Goal: Feedback & Contribution: Leave review/rating

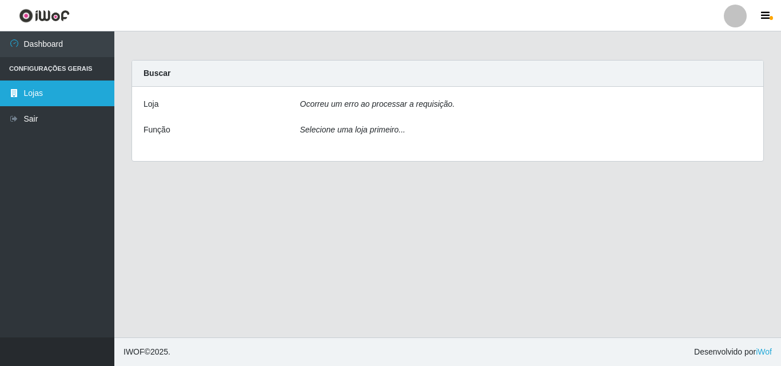
click at [57, 91] on link "Lojas" at bounding box center [57, 94] width 114 height 26
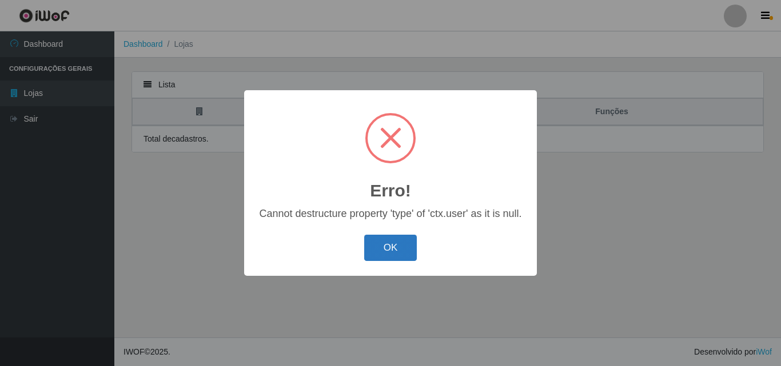
click at [392, 253] on button "OK" at bounding box center [390, 248] width 53 height 27
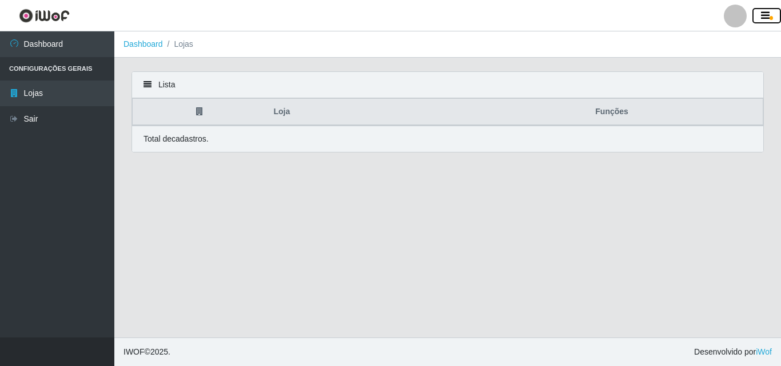
click at [769, 15] on icon "button" at bounding box center [765, 16] width 9 height 10
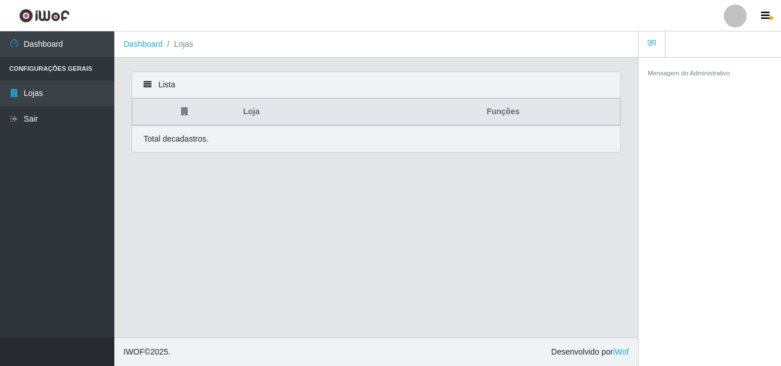
click at [218, 107] on th at bounding box center [185, 112] width 104 height 27
click at [489, 107] on th "Funções" at bounding box center [503, 112] width 234 height 27
click at [771, 17] on span "button" at bounding box center [770, 18] width 3 height 4
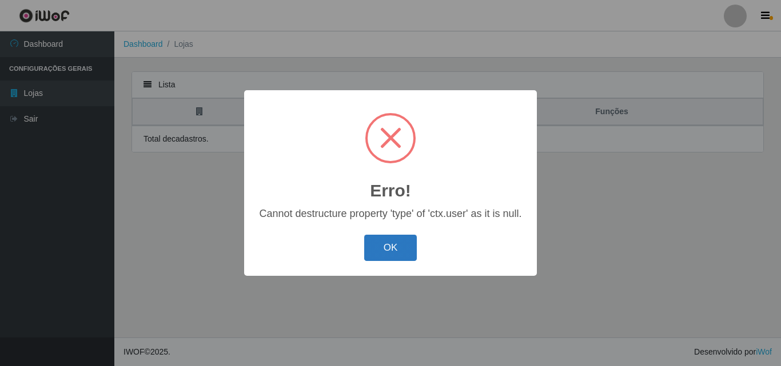
click at [405, 253] on button "OK" at bounding box center [390, 248] width 53 height 27
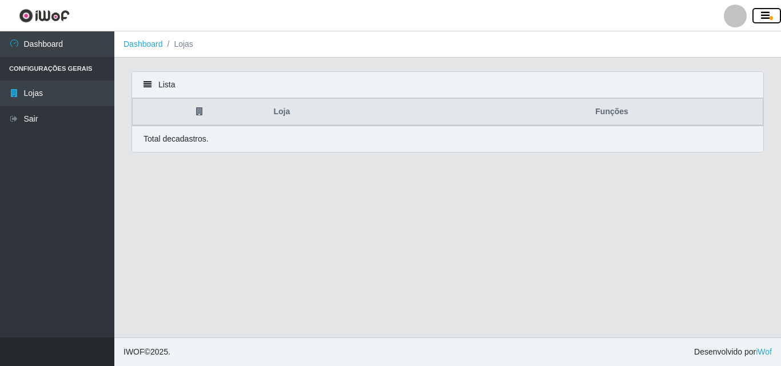
click at [769, 14] on button "button" at bounding box center [766, 16] width 29 height 16
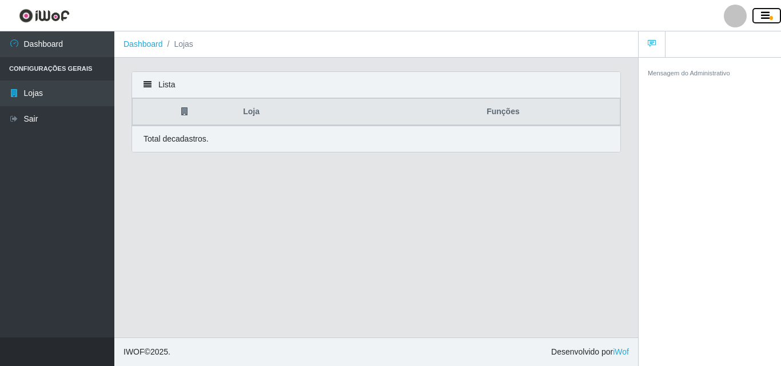
click at [769, 14] on button "button" at bounding box center [766, 16] width 29 height 16
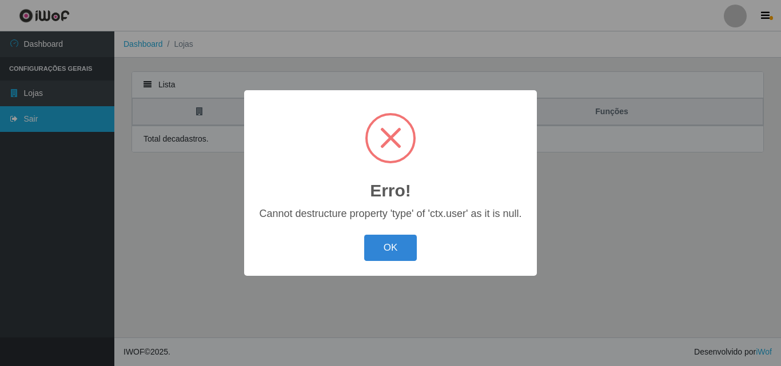
click at [40, 117] on div "Erro! × Cannot destructure property 'type' of 'ctx.user' as it is null. OK Canc…" at bounding box center [390, 183] width 781 height 366
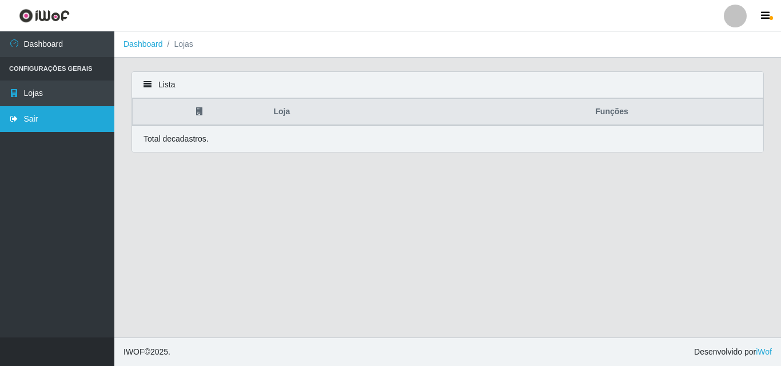
click at [29, 121] on link "Sair" at bounding box center [57, 119] width 114 height 26
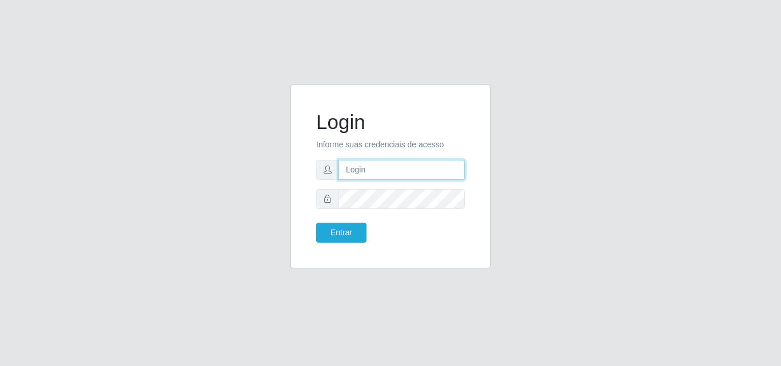
type input "flaviaaraujo29@hotmail.com"
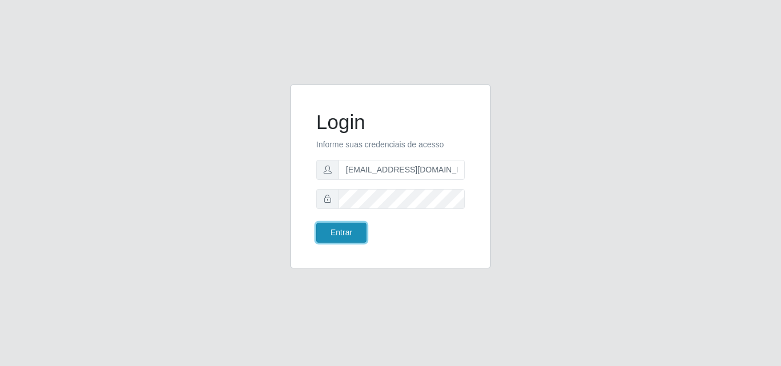
click at [344, 232] on button "Entrar" at bounding box center [341, 233] width 50 height 20
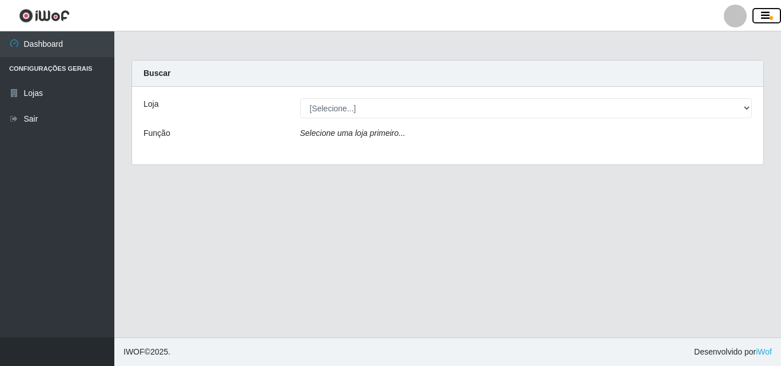
click at [768, 16] on icon "button" at bounding box center [765, 16] width 9 height 10
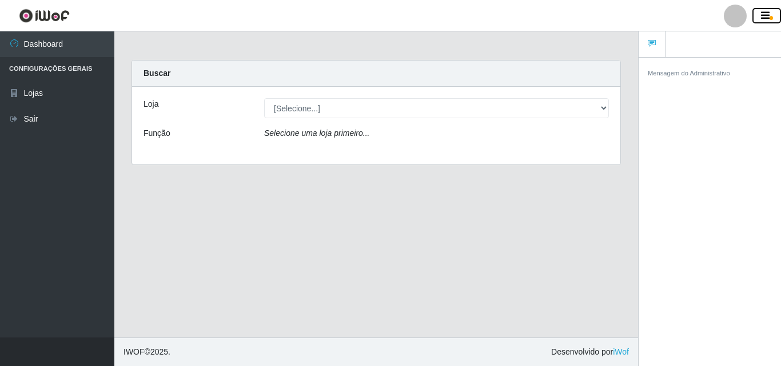
click at [764, 19] on icon "button" at bounding box center [765, 16] width 9 height 10
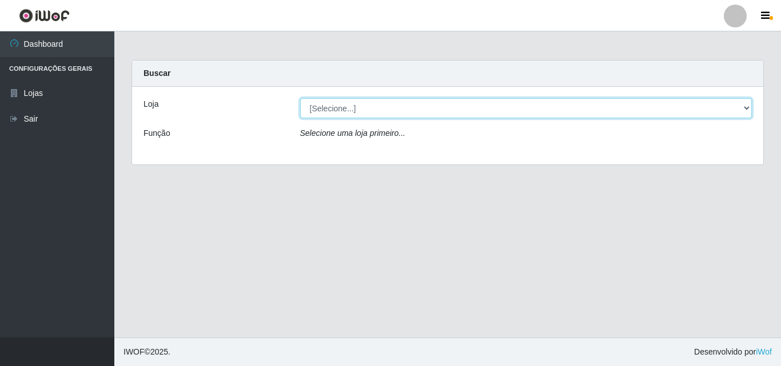
click at [745, 107] on select "[Selecione...] Corte Fácil - Unidade Emaús" at bounding box center [526, 108] width 452 height 20
select select "201"
click at [300, 98] on select "[Selecione...] Corte Fácil - Unidade Emaús" at bounding box center [526, 108] width 452 height 20
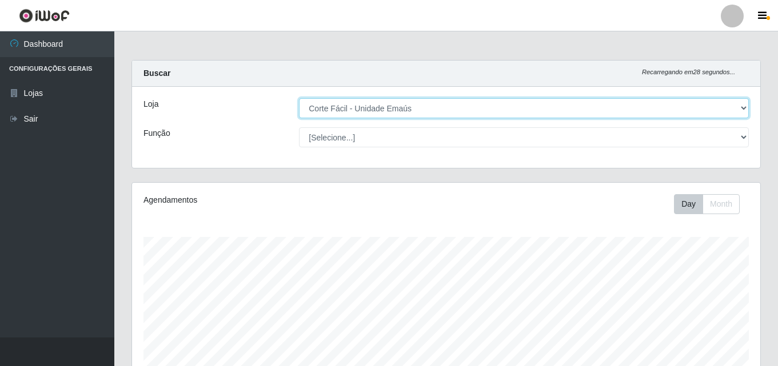
scroll to position [237, 628]
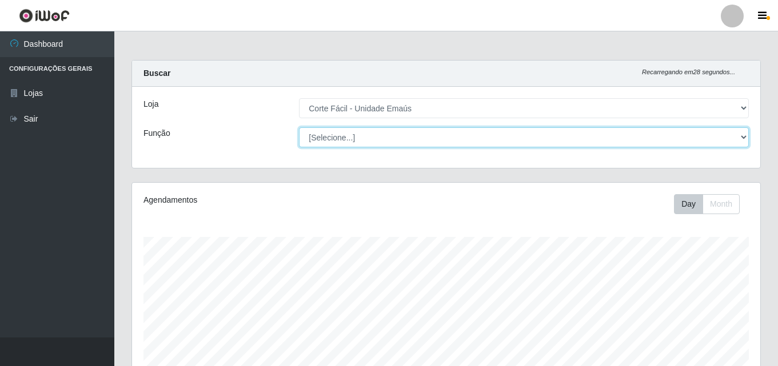
click at [743, 135] on select "[Selecione...] ASG ASG + ASG ++ Auxiliar de Cozinha Auxiliar de Cozinha + Auxil…" at bounding box center [524, 137] width 450 height 20
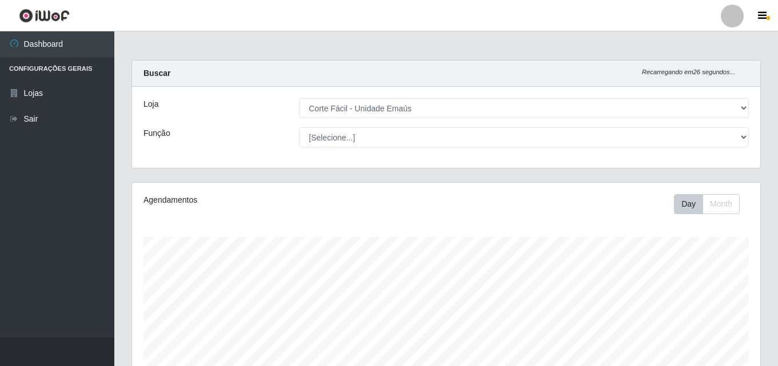
click at [261, 135] on div "Função" at bounding box center [212, 137] width 155 height 20
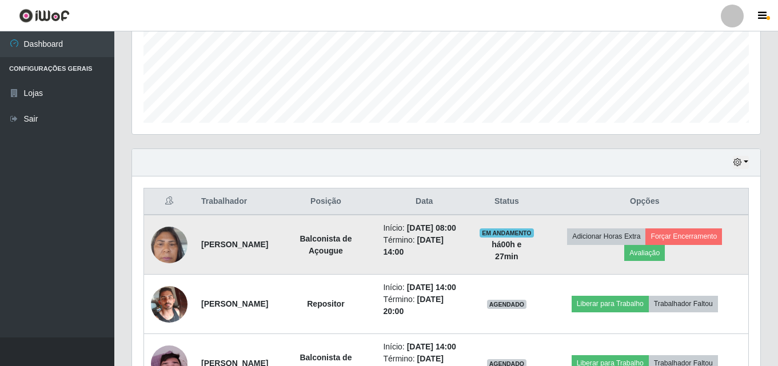
scroll to position [343, 0]
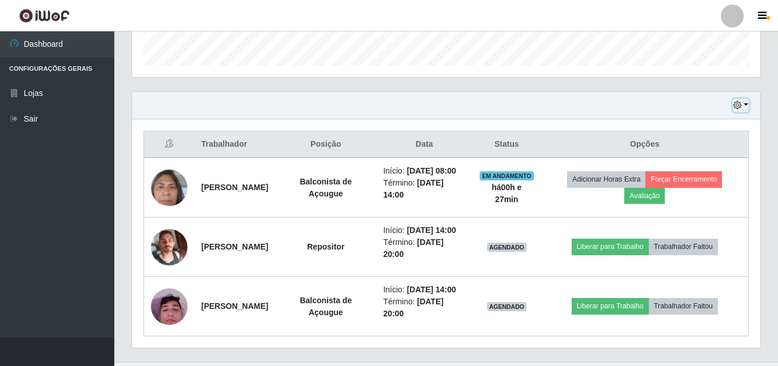
click at [747, 104] on button "button" at bounding box center [741, 105] width 16 height 13
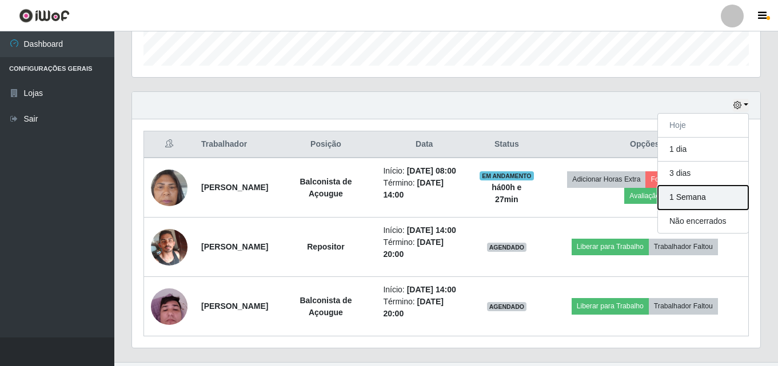
click at [693, 198] on button "1 Semana" at bounding box center [703, 198] width 90 height 24
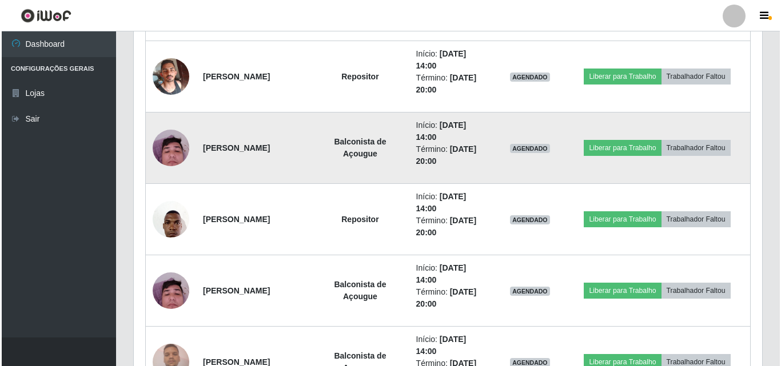
scroll to position [572, 0]
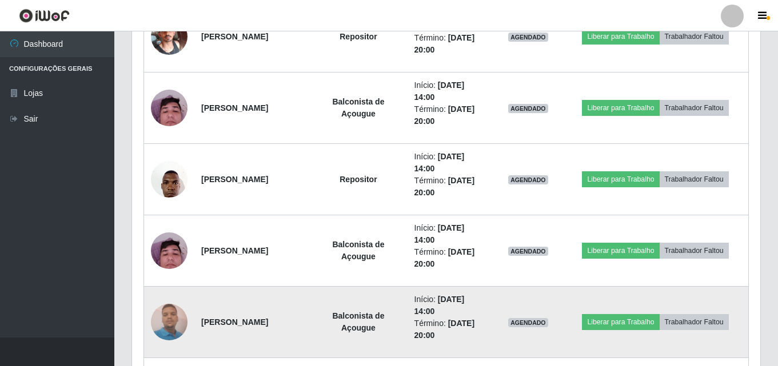
click at [180, 333] on img at bounding box center [169, 322] width 37 height 49
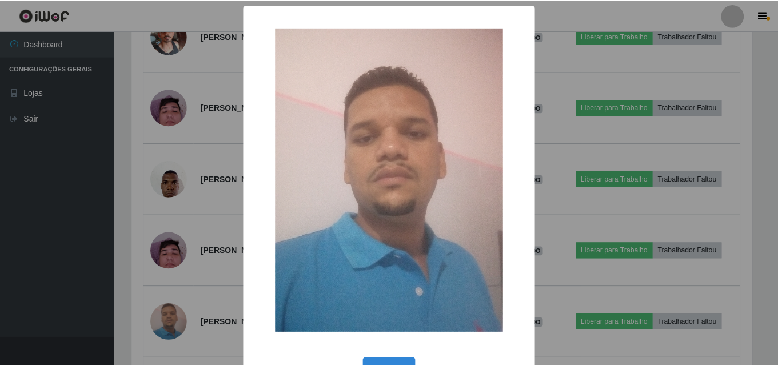
scroll to position [38, 0]
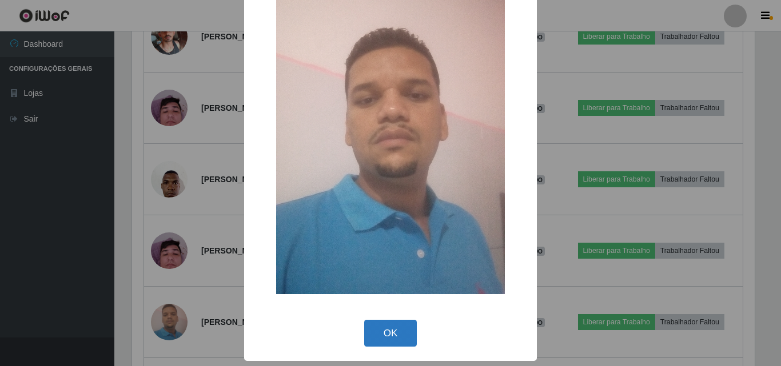
click at [394, 340] on button "OK" at bounding box center [390, 333] width 53 height 27
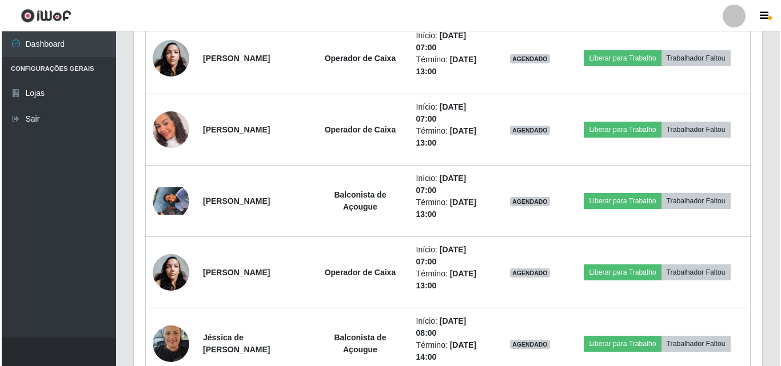
scroll to position [1415, 0]
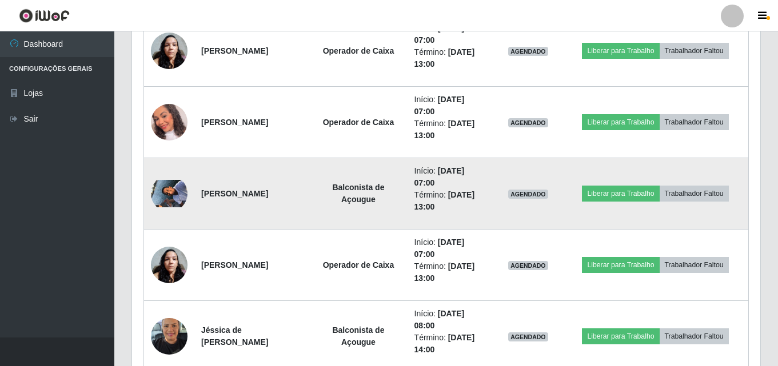
click at [166, 198] on img at bounding box center [169, 193] width 37 height 27
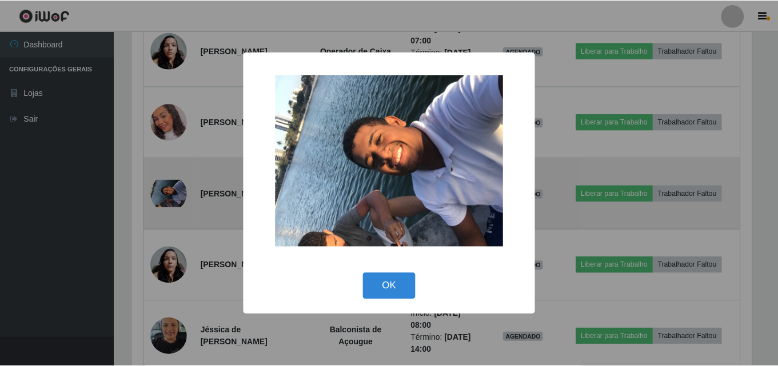
scroll to position [237, 623]
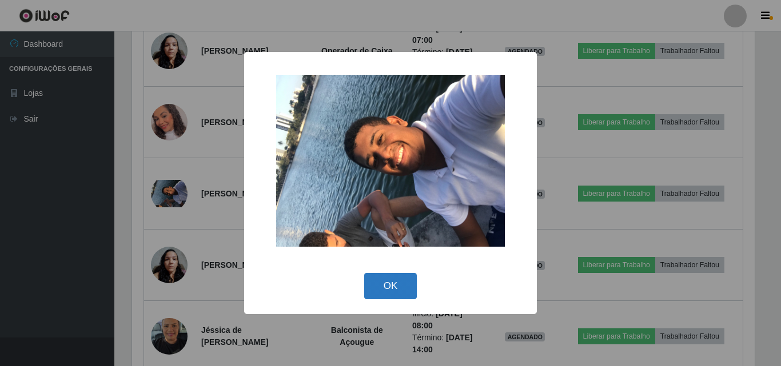
click at [397, 284] on button "OK" at bounding box center [390, 286] width 53 height 27
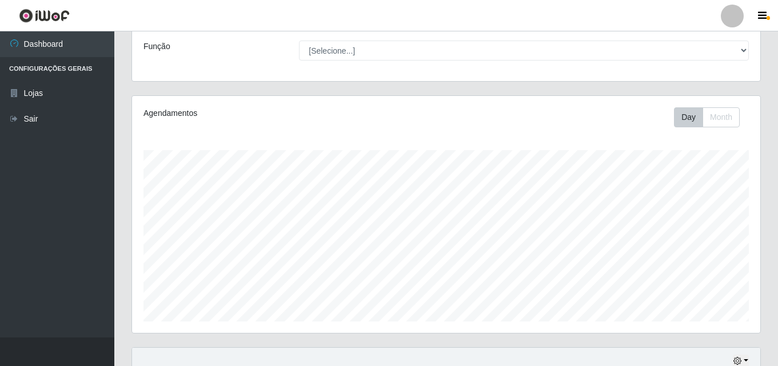
scroll to position [41, 0]
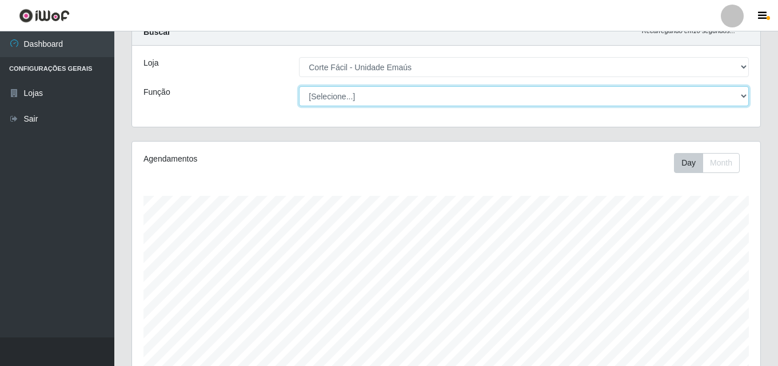
click at [742, 93] on select "[Selecione...] ASG ASG + ASG ++ Auxiliar de Cozinha Auxiliar de Cozinha + Auxil…" at bounding box center [524, 96] width 450 height 20
click at [299, 86] on select "[Selecione...] ASG ASG + ASG ++ Auxiliar de Cozinha Auxiliar de Cozinha + Auxil…" at bounding box center [524, 96] width 450 height 20
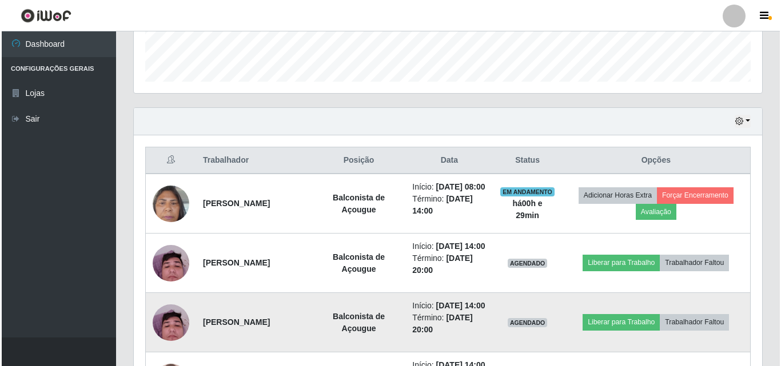
scroll to position [441, 0]
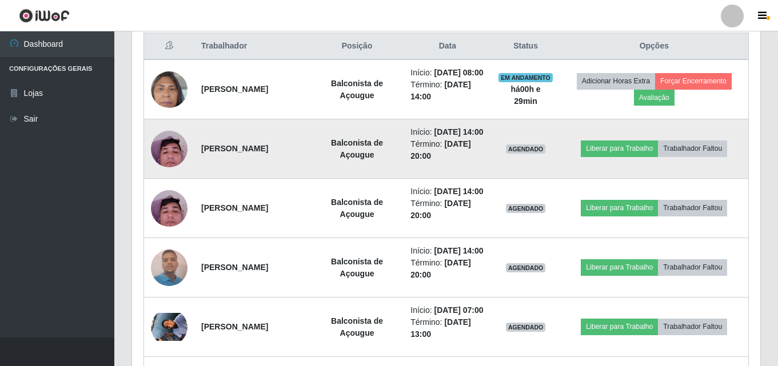
click at [171, 168] on img at bounding box center [169, 149] width 37 height 49
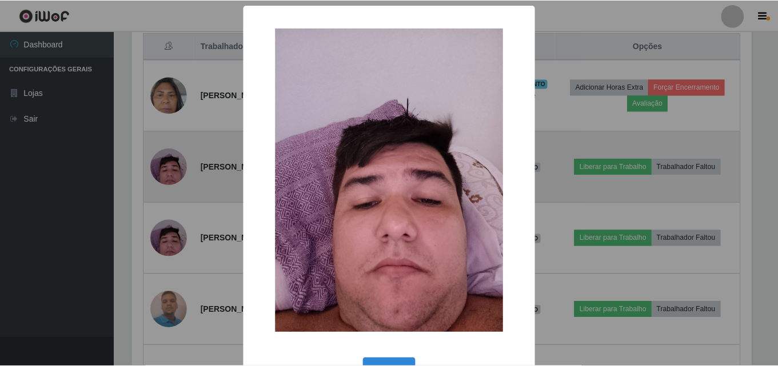
scroll to position [237, 623]
click at [171, 168] on div "× OK Cancel" at bounding box center [390, 183] width 781 height 366
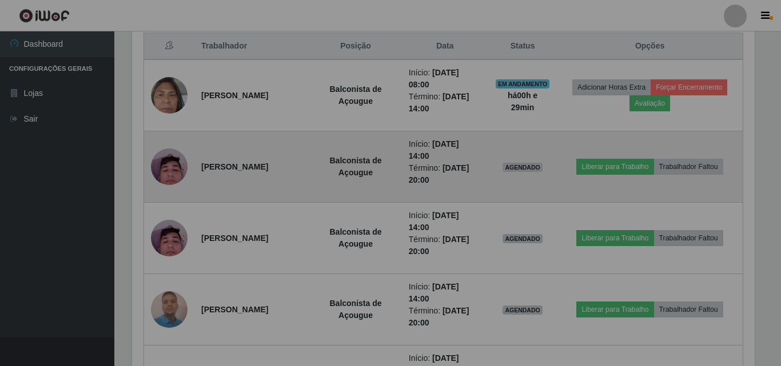
scroll to position [237, 628]
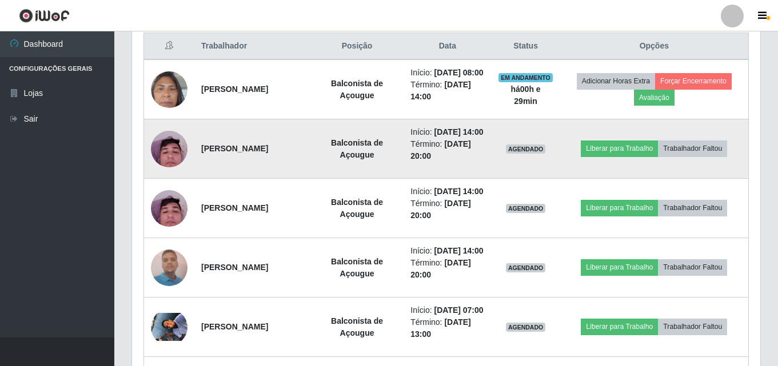
click at [171, 168] on img at bounding box center [169, 149] width 37 height 49
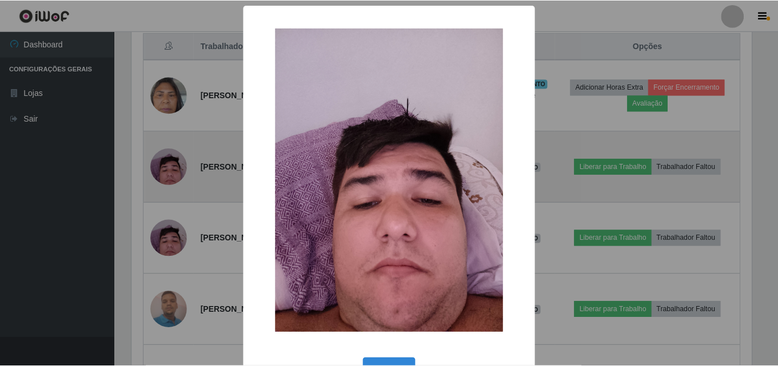
scroll to position [237, 623]
click at [171, 168] on div "× OK Cancel" at bounding box center [390, 183] width 781 height 366
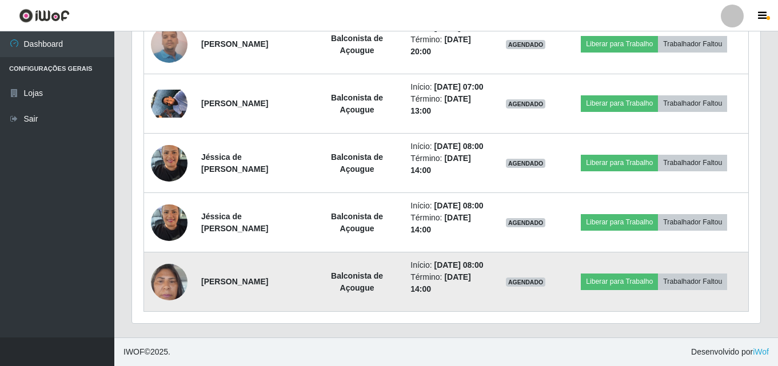
scroll to position [704, 0]
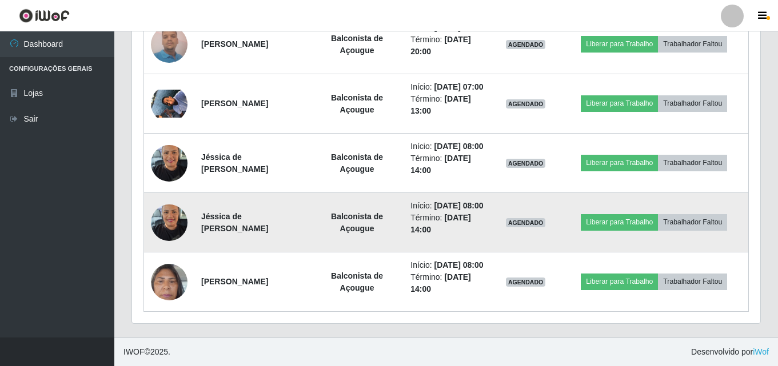
click at [174, 247] on img at bounding box center [169, 222] width 37 height 49
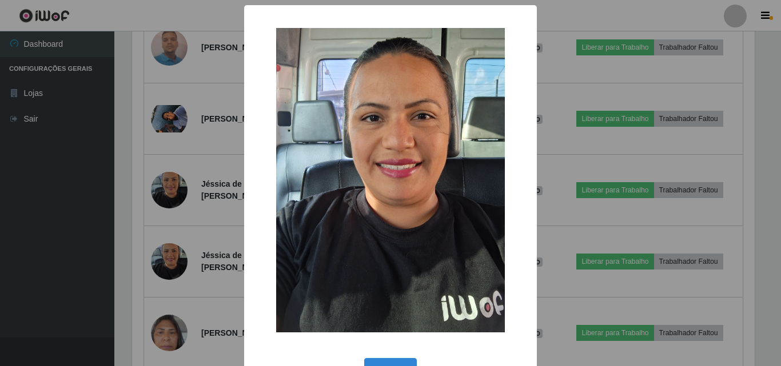
click at [201, 257] on div "× OK Cancel" at bounding box center [390, 183] width 781 height 366
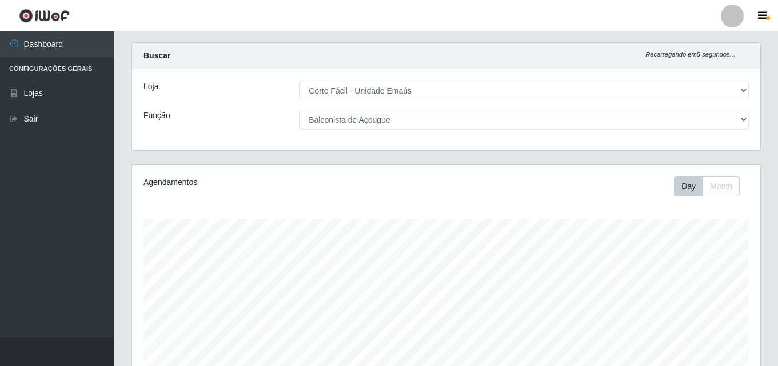
scroll to position [0, 0]
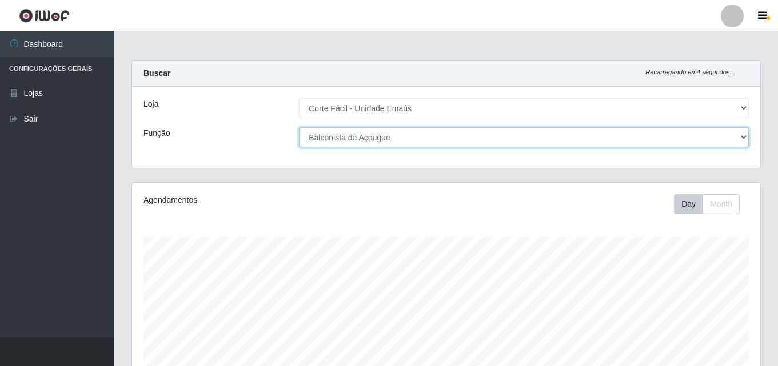
click at [743, 135] on select "[Selecione...] ASG ASG + ASG ++ Auxiliar de Cozinha Auxiliar de Cozinha + Auxil…" at bounding box center [524, 137] width 450 height 20
select select "[Selecione...]"
click at [299, 127] on select "[Selecione...] ASG ASG + ASG ++ Auxiliar de Cozinha Auxiliar de Cozinha + Auxil…" at bounding box center [524, 137] width 450 height 20
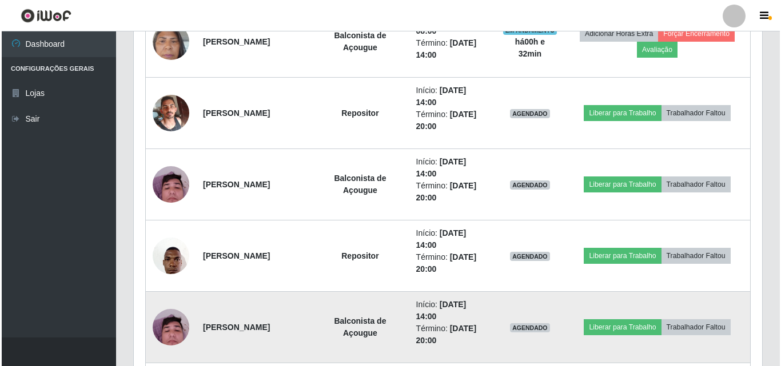
scroll to position [360, 0]
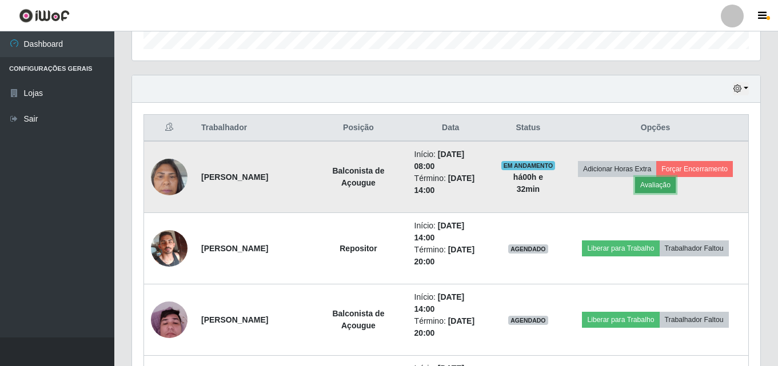
click at [656, 184] on button "Avaliação" at bounding box center [655, 185] width 41 height 16
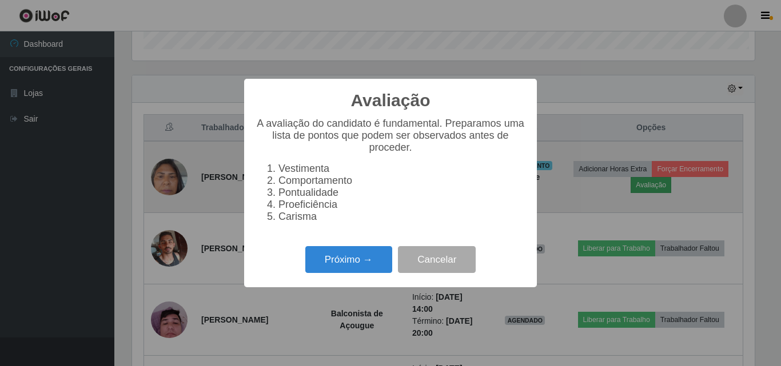
scroll to position [237, 623]
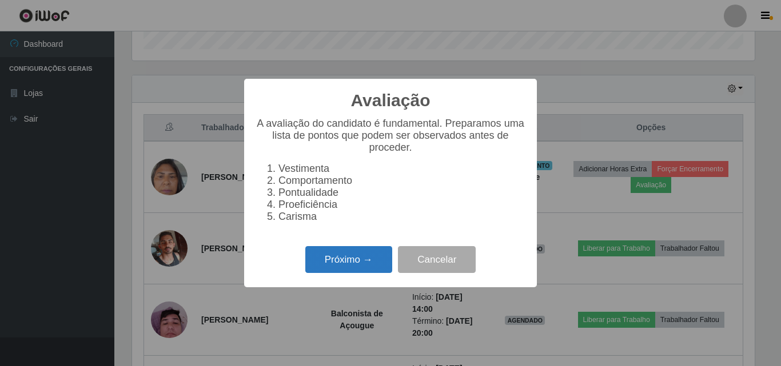
click at [331, 266] on button "Próximo →" at bounding box center [348, 259] width 87 height 27
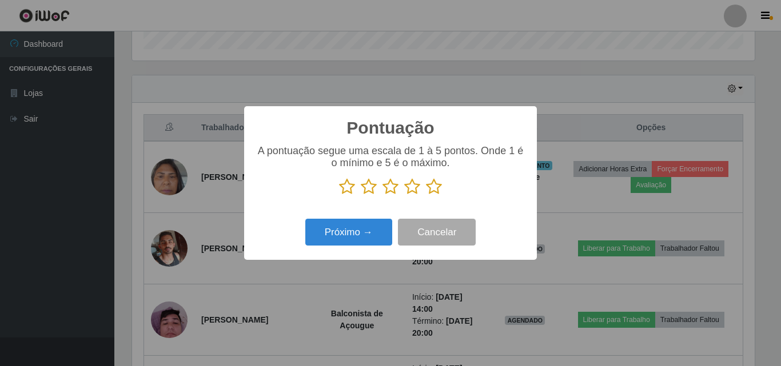
scroll to position [571416, 571031]
click at [436, 189] on icon at bounding box center [434, 186] width 16 height 17
click at [426, 196] on input "radio" at bounding box center [426, 196] width 0 height 0
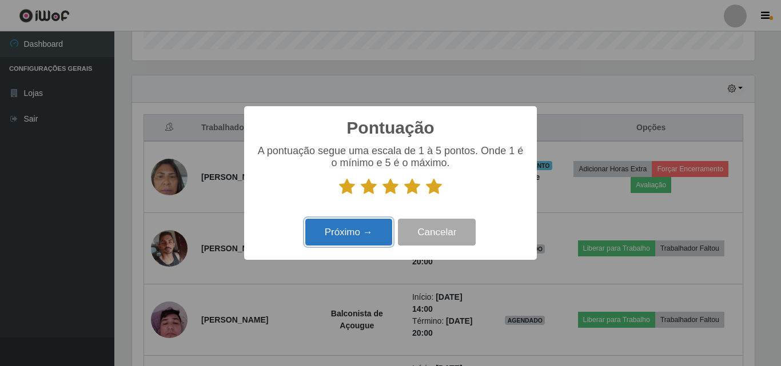
click at [355, 236] on button "Próximo →" at bounding box center [348, 232] width 87 height 27
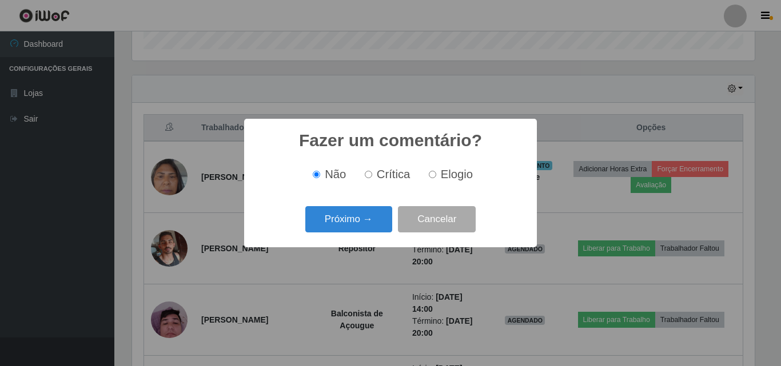
click at [431, 178] on input "Elogio" at bounding box center [432, 174] width 7 height 7
radio input "true"
click at [347, 222] on button "Próximo →" at bounding box center [348, 219] width 87 height 27
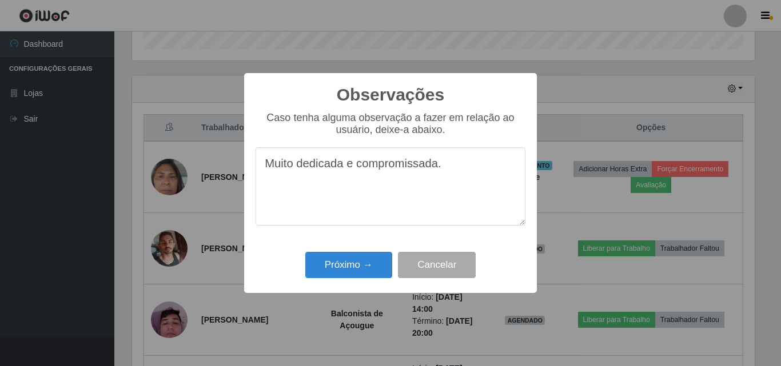
click at [421, 169] on textarea "Muito dedicada e compromissada." at bounding box center [391, 186] width 270 height 78
click at [444, 169] on textarea "Muito dedicada e compromissada." at bounding box center [391, 186] width 270 height 78
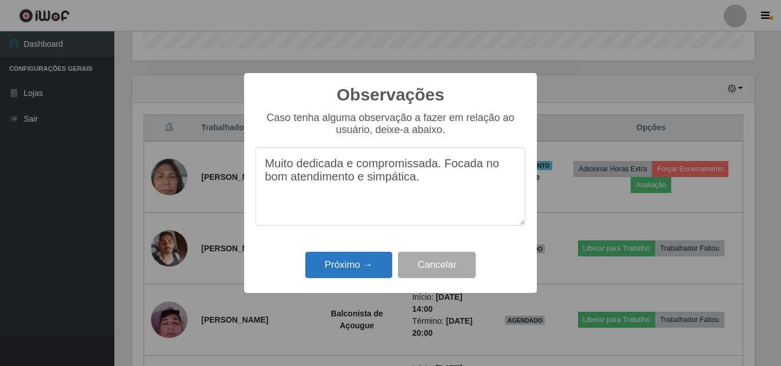
type textarea "Muito dedicada e compromissada. Focada no bom atendimento e simpática."
click at [345, 270] on button "Próximo →" at bounding box center [348, 265] width 87 height 27
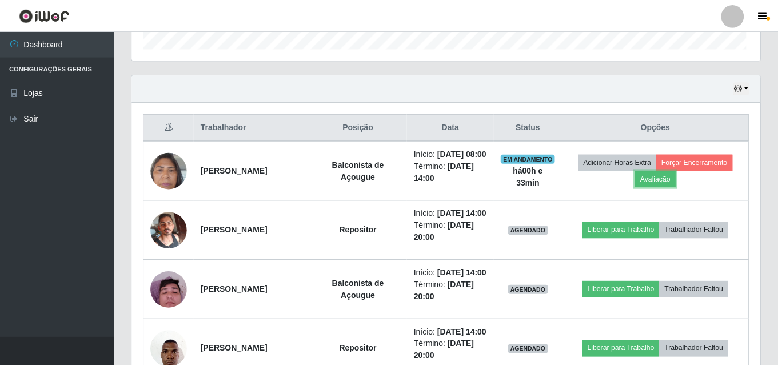
scroll to position [237, 628]
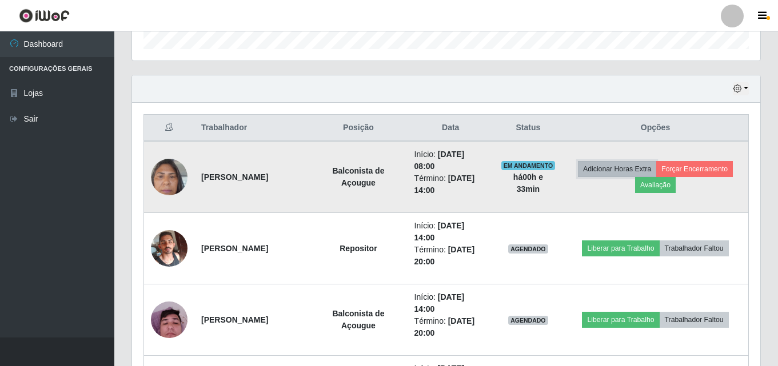
click at [619, 168] on button "Adicionar Horas Extra" at bounding box center [617, 169] width 78 height 16
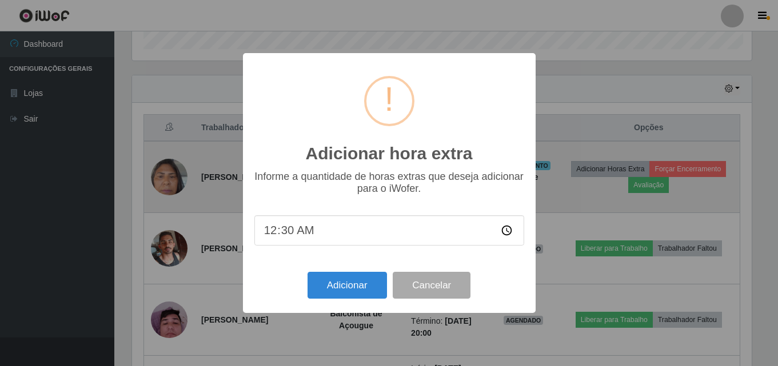
scroll to position [237, 623]
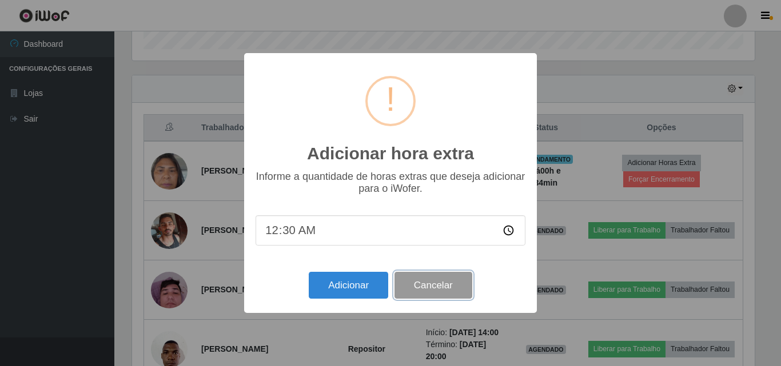
click at [436, 284] on button "Cancelar" at bounding box center [433, 285] width 78 height 27
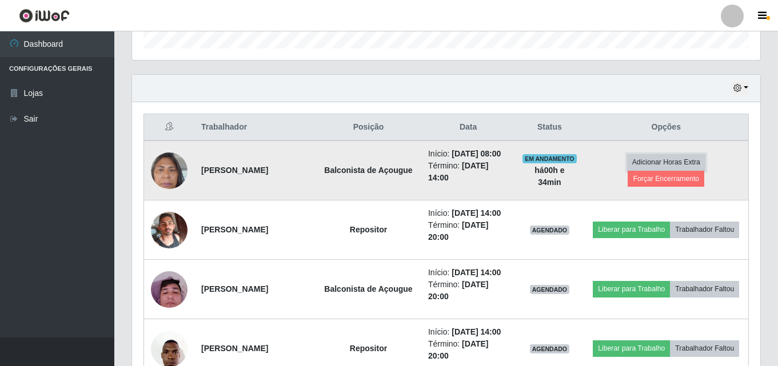
scroll to position [360, 0]
